Goal: Task Accomplishment & Management: Manage account settings

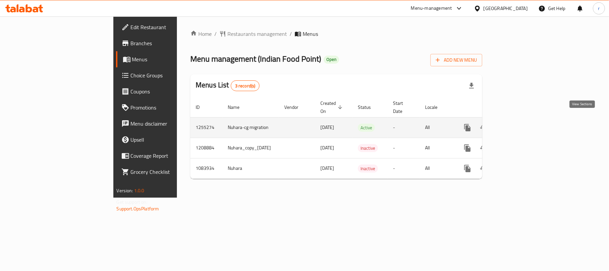
click at [520, 123] on icon "enhanced table" at bounding box center [516, 127] width 8 height 8
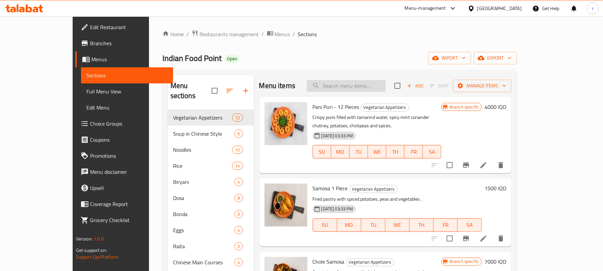
click at [350, 90] on input "search" at bounding box center [346, 86] width 79 height 12
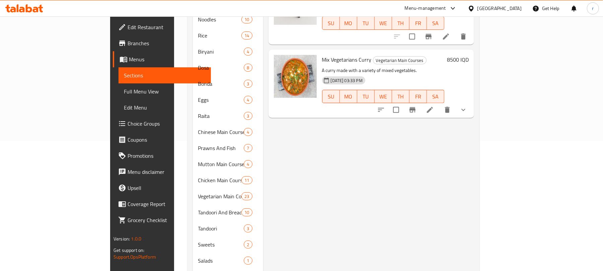
scroll to position [66, 0]
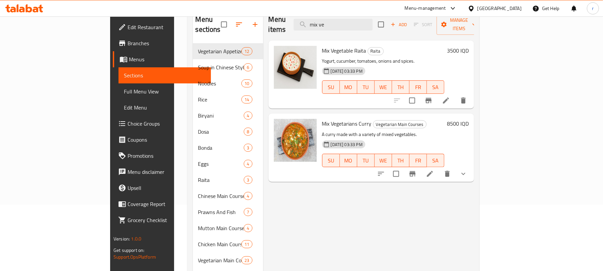
type input "mix ve"
click at [434, 170] on icon at bounding box center [430, 174] width 8 height 8
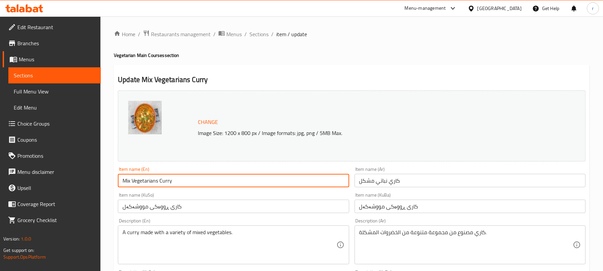
drag, startPoint x: 189, startPoint y: 187, endPoint x: 141, endPoint y: 185, distance: 47.6
click at [141, 185] on input "Mix Vegetarians Curry" at bounding box center [233, 180] width 231 height 13
type input "Mix Veg"
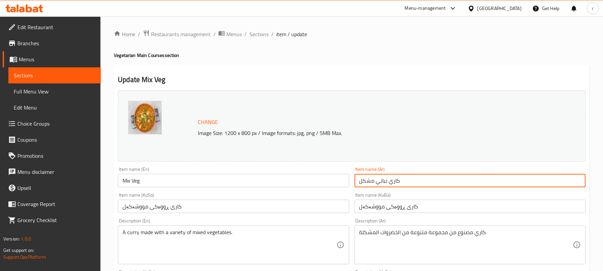
drag, startPoint x: 407, startPoint y: 182, endPoint x: 303, endPoint y: 177, distance: 104.6
click at [303, 177] on div "Change Image Size: 1200 x 800 px / Image formats: jpg, png / 5MB Max. Item name…" at bounding box center [351, 275] width 473 height 375
type input "ميكس فيج"
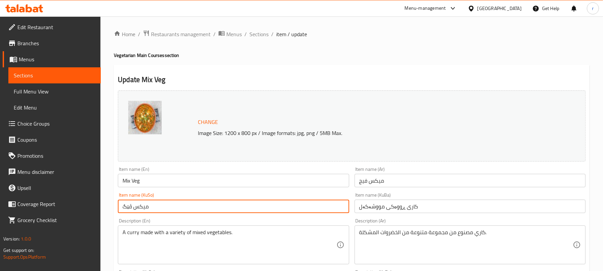
type input "میکس ڤێگ"
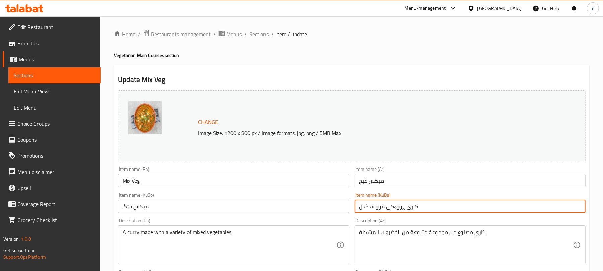
paste input "میکس ڤێگ"
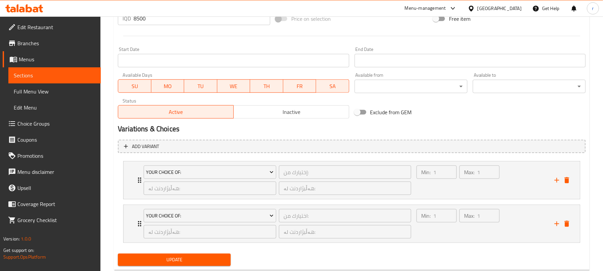
scroll to position [360, 0]
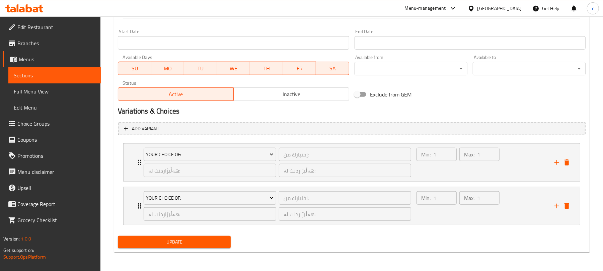
type input "میکس ڤێگ"
click at [212, 236] on button "Update" at bounding box center [174, 242] width 113 height 12
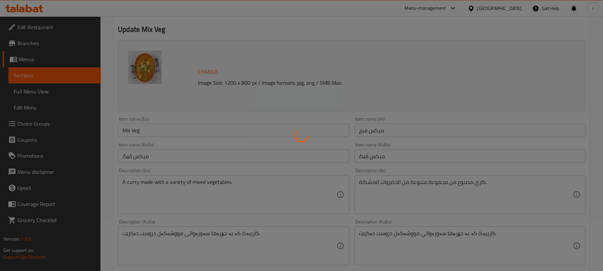
scroll to position [0, 0]
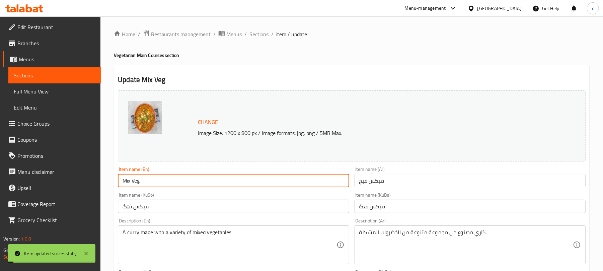
drag, startPoint x: 146, startPoint y: 183, endPoint x: 83, endPoint y: 158, distance: 68.1
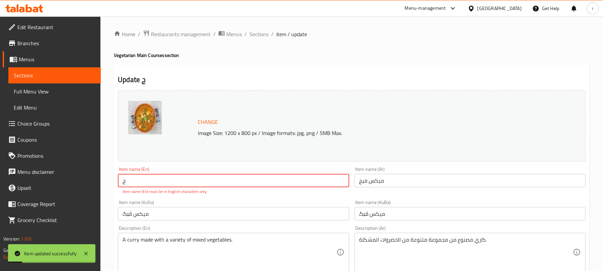
type input "Mix Veg"
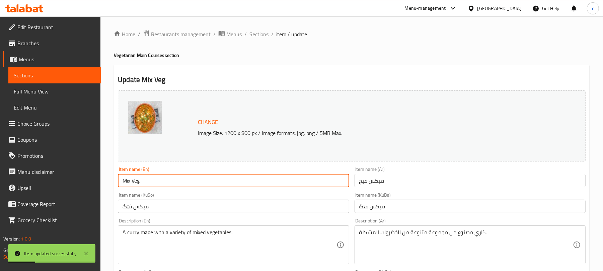
click at [45, 90] on span "Full Menu View" at bounding box center [55, 91] width 82 height 8
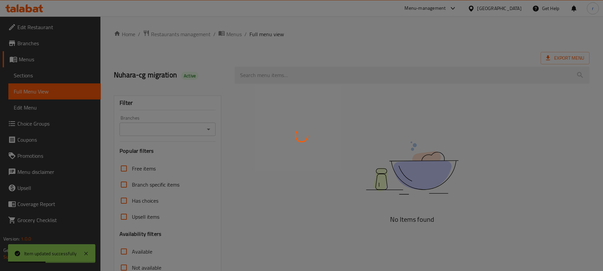
click at [303, 74] on div at bounding box center [301, 135] width 603 height 271
click at [301, 74] on div at bounding box center [301, 135] width 603 height 271
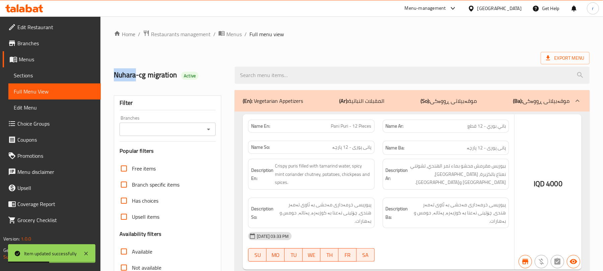
click at [301, 74] on div at bounding box center [301, 135] width 603 height 271
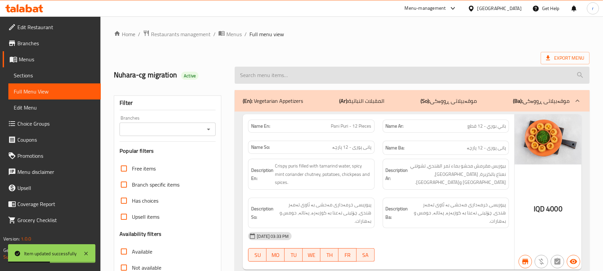
click at [258, 77] on input "search" at bounding box center [412, 75] width 355 height 17
paste input "Mix Veg"
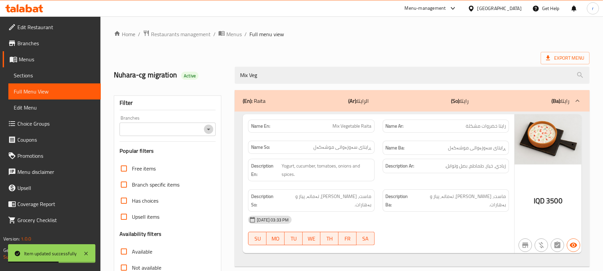
click at [205, 129] on icon "Open" at bounding box center [208, 129] width 8 height 8
type input "Mix Veg"
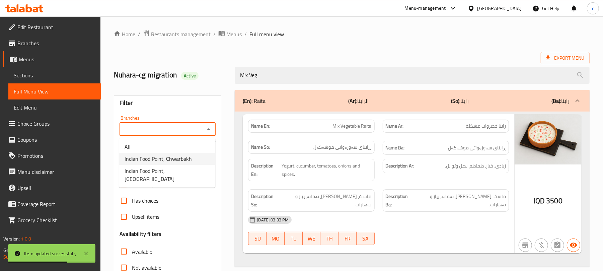
click at [166, 160] on span "Indian Food Point, Chwarbakh" at bounding box center [158, 159] width 67 height 8
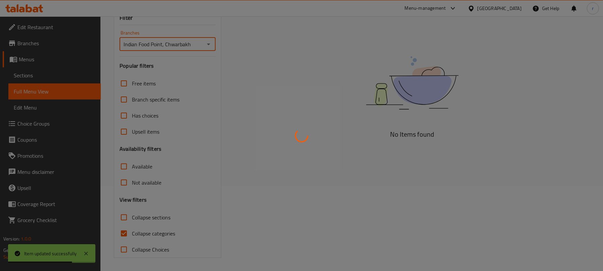
scroll to position [86, 0]
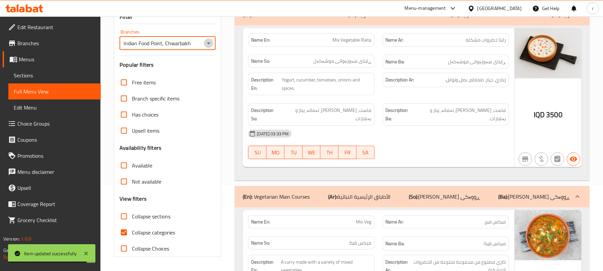
click at [208, 46] on icon "Open" at bounding box center [208, 43] width 8 height 8
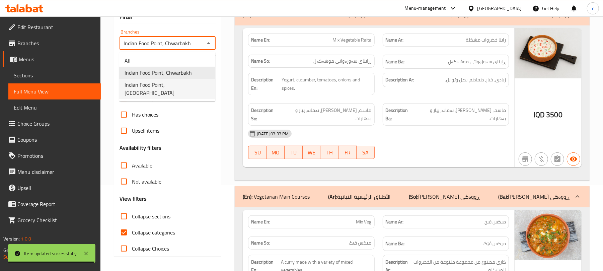
click at [171, 85] on span "Indian Food Point, Ankawa" at bounding box center [167, 89] width 85 height 16
type input "Indian Food Point, Ankawa"
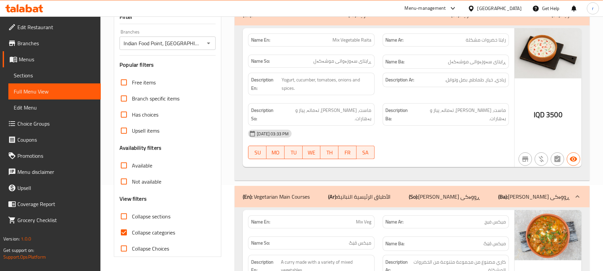
click at [143, 236] on span "Collapse categories" at bounding box center [153, 232] width 43 height 8
click at [132, 236] on input "Collapse categories" at bounding box center [124, 232] width 16 height 16
checkbox input "false"
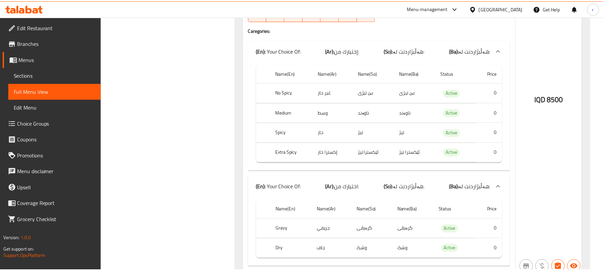
scroll to position [434, 0]
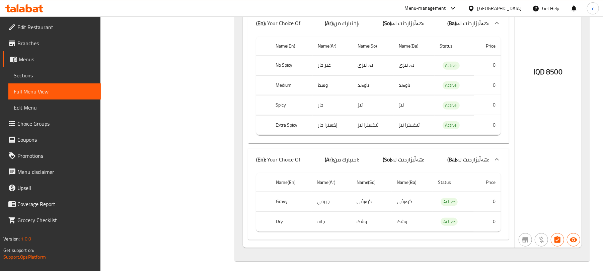
click at [19, 9] on icon at bounding box center [24, 8] width 38 height 8
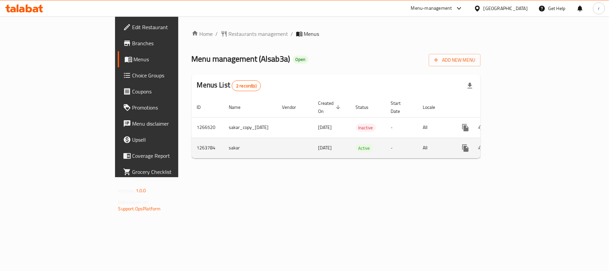
click at [522, 141] on link "enhanced table" at bounding box center [514, 148] width 16 height 16
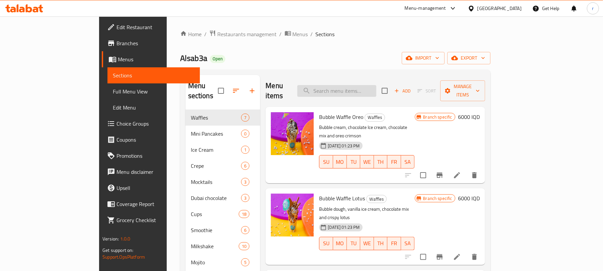
click at [359, 86] on input "search" at bounding box center [336, 91] width 79 height 12
paste input "Peach Mojito"
type input "Peach Mojito"
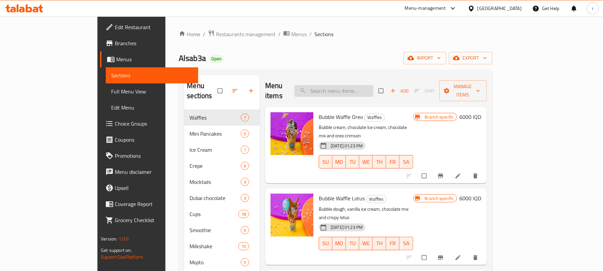
click at [373, 87] on input "search" at bounding box center [333, 91] width 79 height 12
paste input "Peach Mojito"
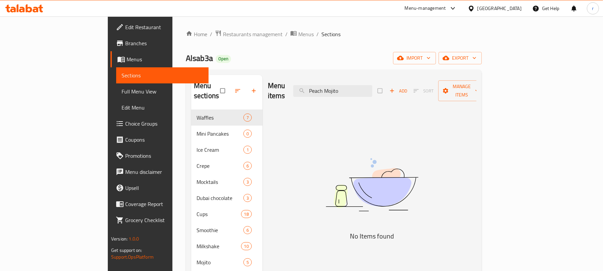
type input "Peach Mojito"
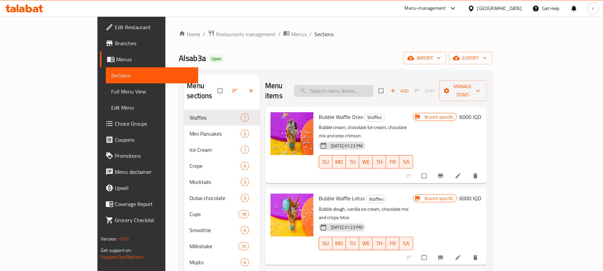
click at [373, 87] on input "search" at bounding box center [333, 91] width 79 height 12
click at [373, 90] on input "search" at bounding box center [333, 91] width 79 height 12
paste input "Peach Mojito"
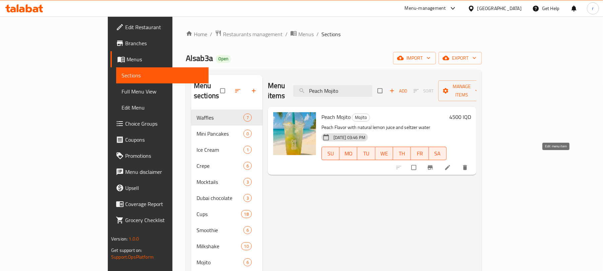
type input "Peach Mojito"
click at [451, 164] on icon at bounding box center [447, 167] width 7 height 7
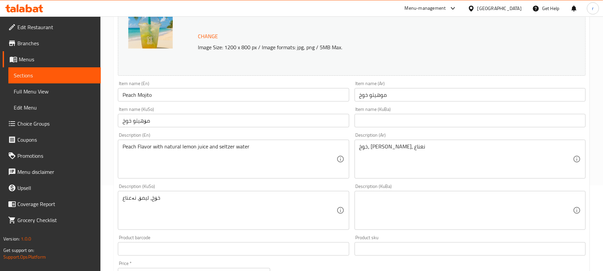
scroll to position [89, 0]
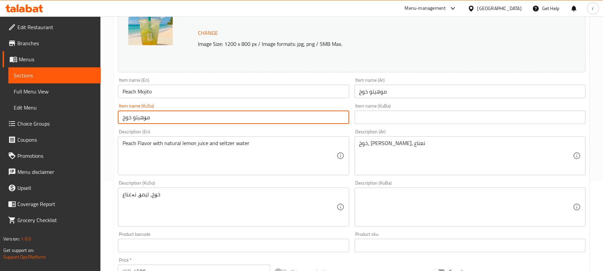
drag, startPoint x: 169, startPoint y: 121, endPoint x: 117, endPoint y: 119, distance: 51.9
click at [117, 119] on div "Item name (KuSo) مۆهيتو خوخ Item name (KuSo)" at bounding box center [233, 114] width 236 height 26
type input "مۆهیتۆی قۆخ"
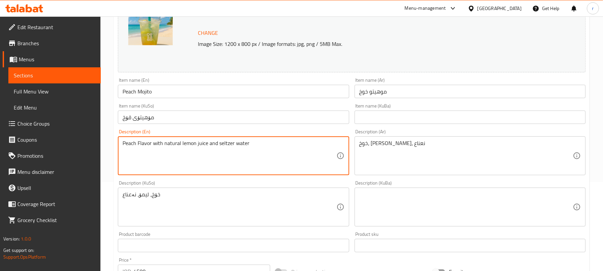
drag, startPoint x: 122, startPoint y: 144, endPoint x: 254, endPoint y: 142, distance: 131.2
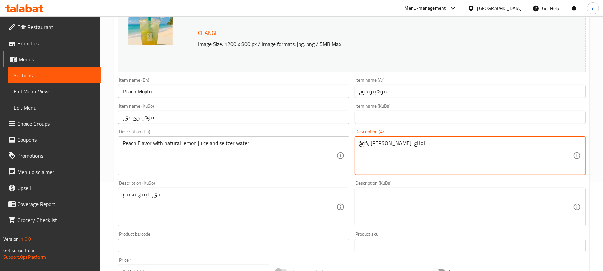
drag, startPoint x: 414, startPoint y: 149, endPoint x: 330, endPoint y: 149, distance: 84.0
click at [330, 149] on div "Change Image Size: 1200 x 800 px / Image formats: jpg, png / 5MB Max. Item name…" at bounding box center [351, 186] width 473 height 375
type textarea "نكهة خوخ مع ليمون طبيعي ومياة غازية"
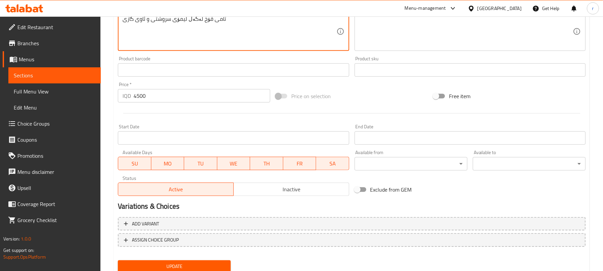
scroll to position [288, 0]
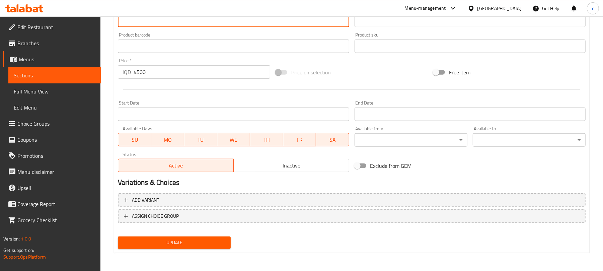
type textarea "تامی قۆخ لەگەڵ لیمۆی سروشتی و ئاوی گازی"
click at [203, 240] on span "Update" at bounding box center [174, 242] width 102 height 8
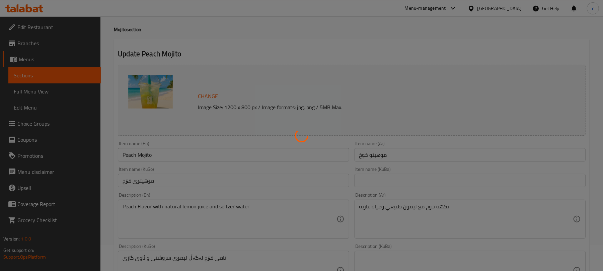
scroll to position [20, 0]
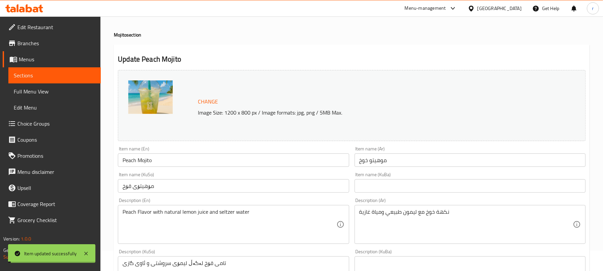
drag, startPoint x: 161, startPoint y: 162, endPoint x: 96, endPoint y: 158, distance: 65.7
click at [96, 158] on div "Edit Restaurant Branches Menus Sections Full Menu View Edit Menu Choice Groups …" at bounding box center [301, 267] width 603 height 543
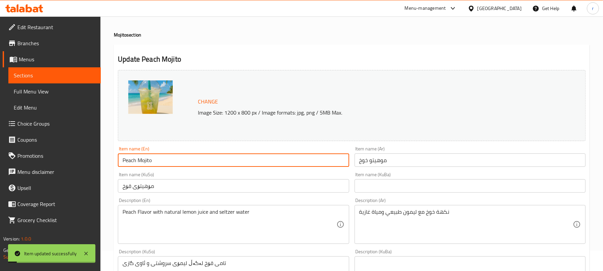
click at [50, 90] on span "Full Menu View" at bounding box center [55, 91] width 82 height 8
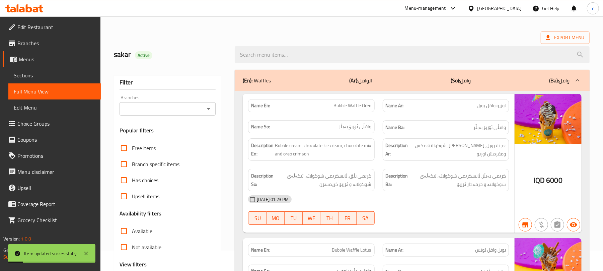
drag, startPoint x: 275, startPoint y: 58, endPoint x: 247, endPoint y: 76, distance: 33.4
click at [275, 58] on input "search" at bounding box center [412, 54] width 355 height 17
paste input "Peach Mojito"
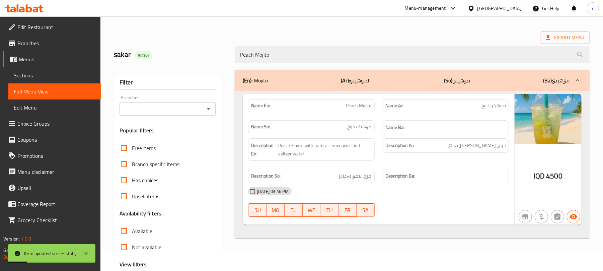
click at [212, 111] on icon "Open" at bounding box center [208, 109] width 8 height 8
type input "Peach Mojito"
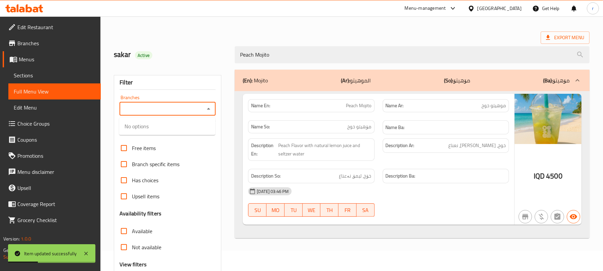
click at [208, 168] on div "Branch specific items" at bounding box center [167, 164] width 96 height 16
click at [205, 108] on icon "Open" at bounding box center [208, 109] width 8 height 8
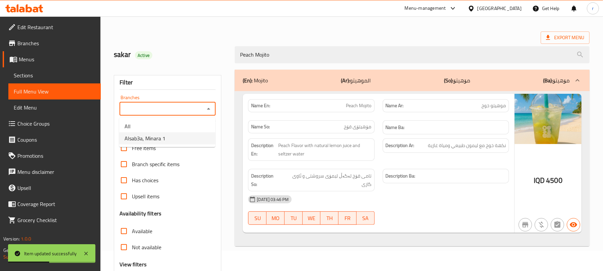
click at [149, 141] on span "Alsab3a, Minara 1" at bounding box center [145, 138] width 41 height 8
type input "Alsab3a, Minara 1"
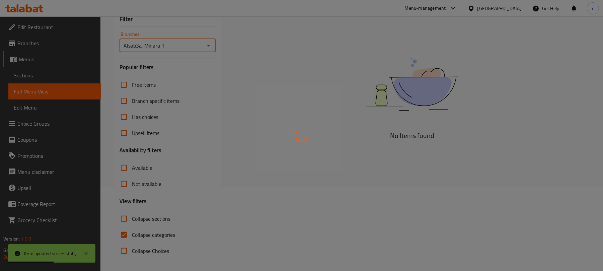
scroll to position [86, 0]
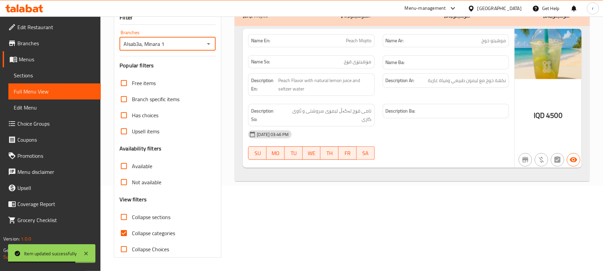
click at [122, 232] on input "Collapse categories" at bounding box center [124, 233] width 16 height 16
checkbox input "false"
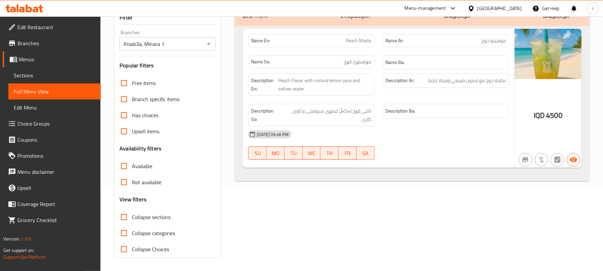
click at [34, 4] on icon at bounding box center [24, 8] width 38 height 8
